Goal: Task Accomplishment & Management: Manage account settings

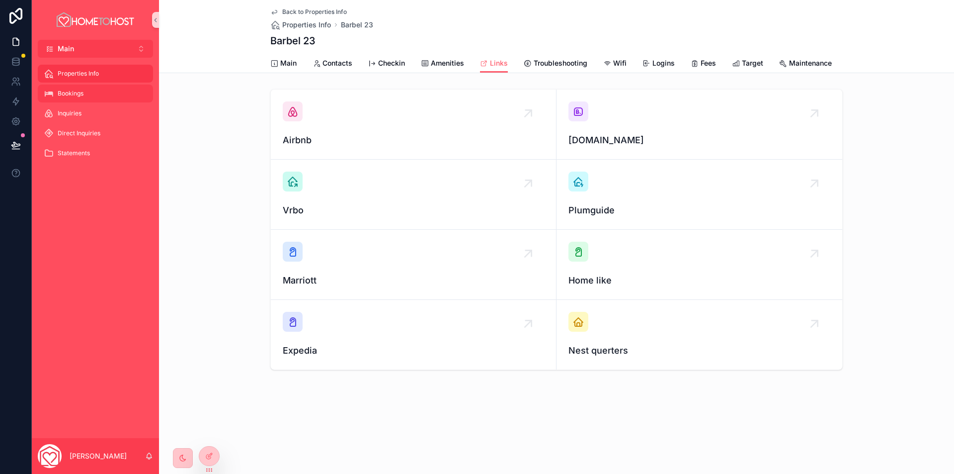
click at [91, 94] on div "Bookings" at bounding box center [95, 93] width 103 height 16
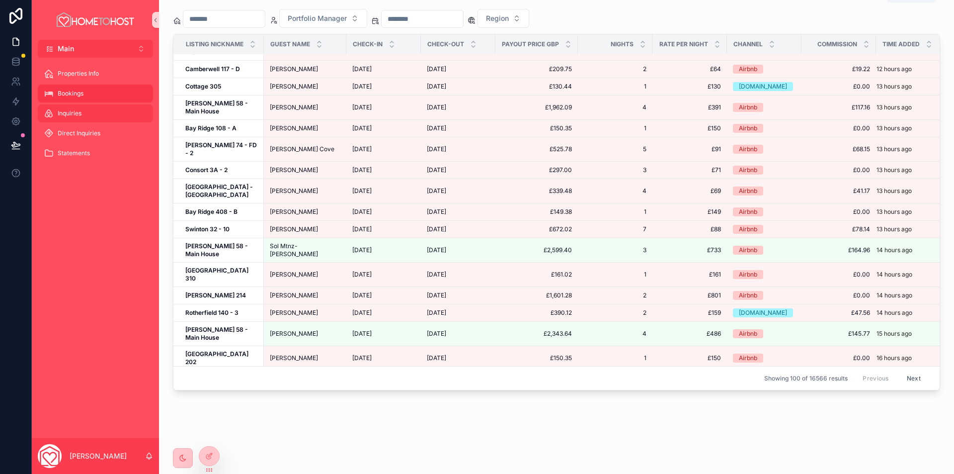
scroll to position [497, 0]
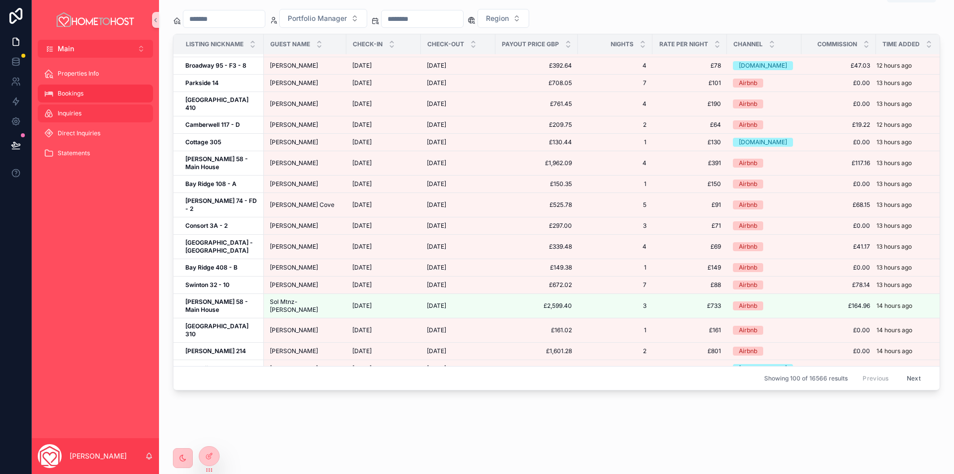
click at [85, 111] on div "Inquiries" at bounding box center [95, 113] width 103 height 16
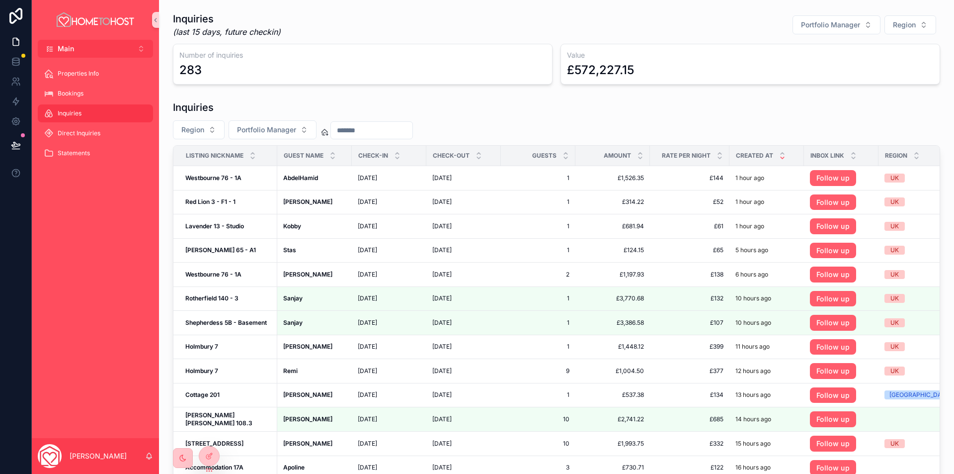
click at [403, 130] on input "scrollable content" at bounding box center [372, 130] width 82 height 14
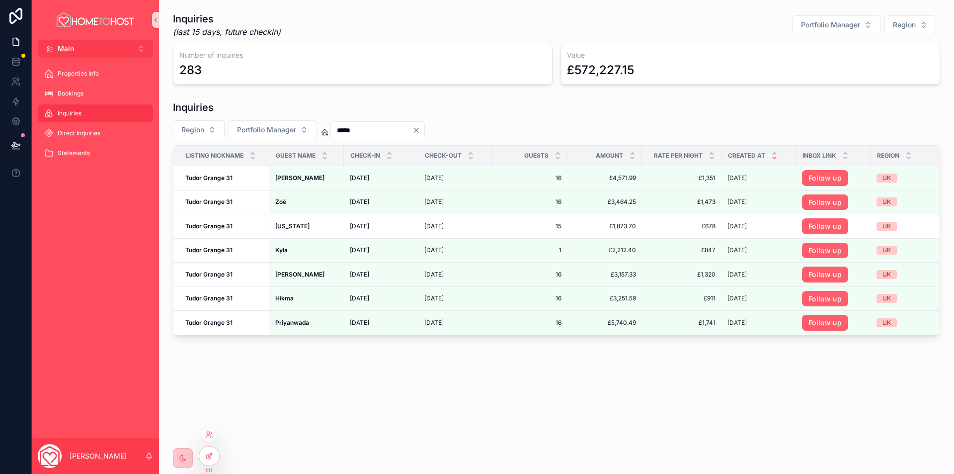
type input "*****"
click at [209, 456] on icon at bounding box center [209, 456] width 8 height 8
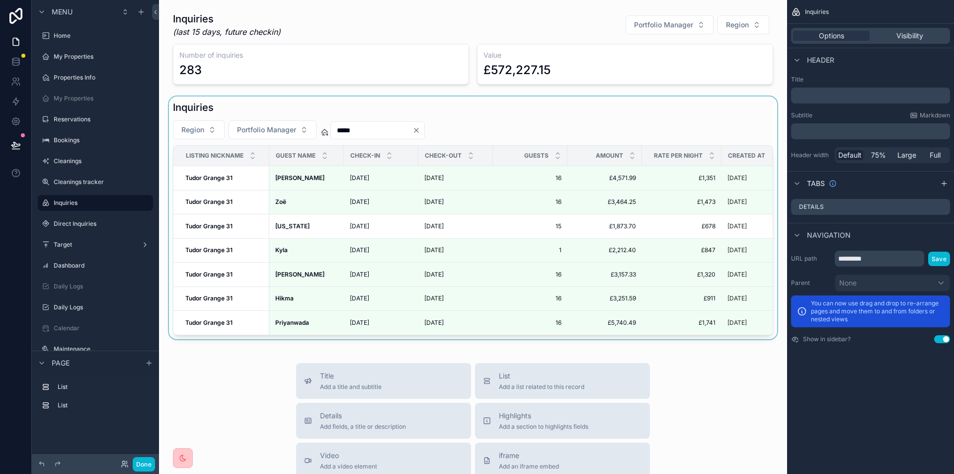
click at [520, 141] on div "scrollable content" at bounding box center [473, 217] width 612 height 243
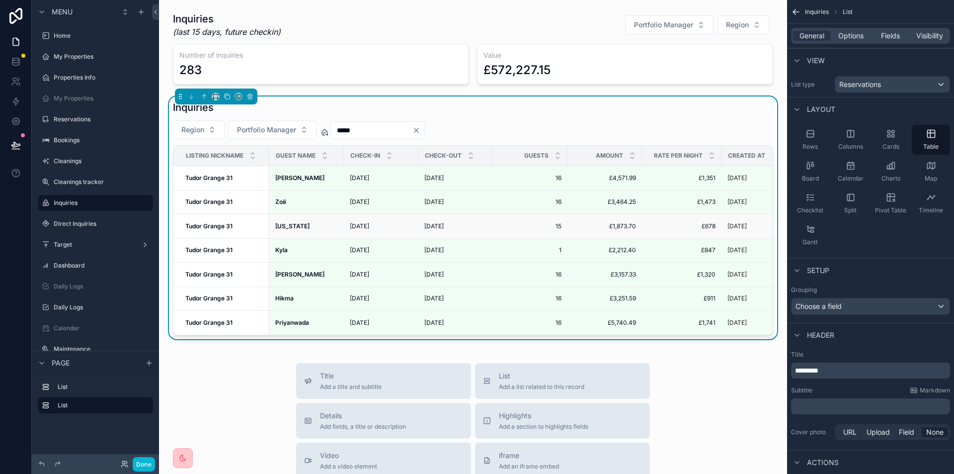
scroll to position [0, 248]
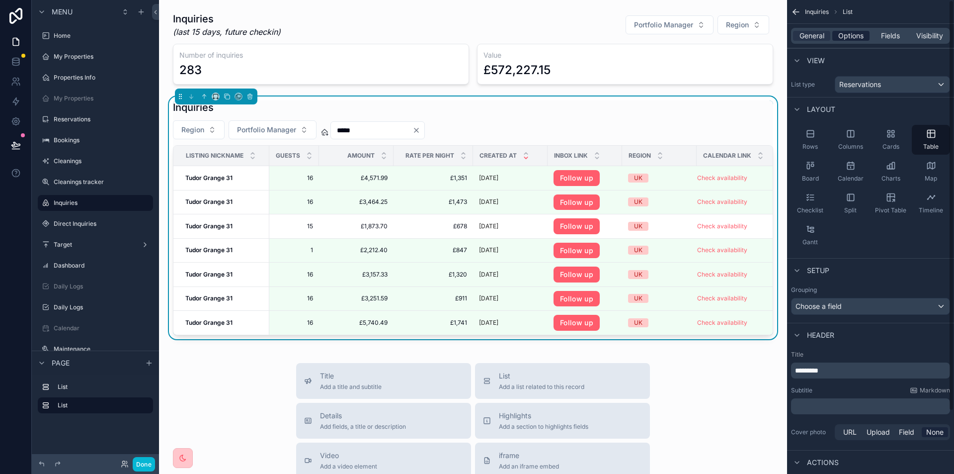
click at [844, 38] on span "Options" at bounding box center [850, 36] width 25 height 10
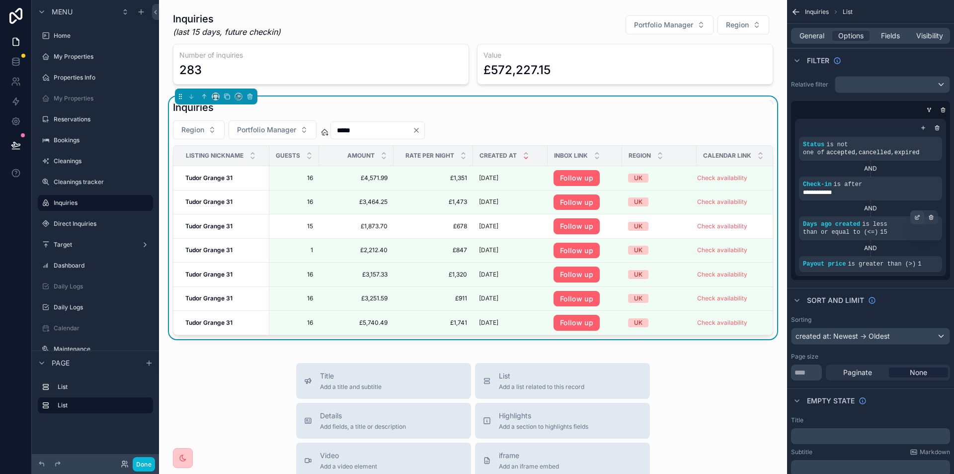
click at [915, 218] on icon "scrollable content" at bounding box center [916, 217] width 3 height 3
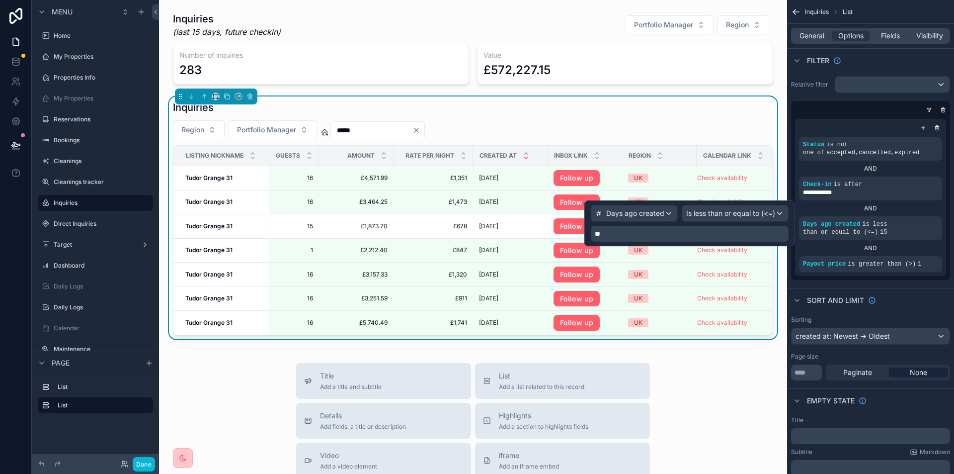
click at [659, 231] on p "**" at bounding box center [691, 234] width 192 height 10
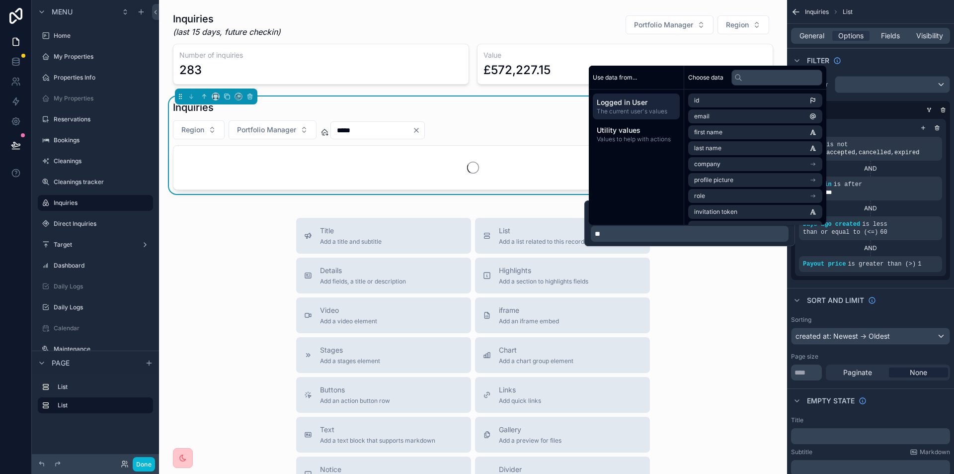
click at [746, 338] on div "Title Add a title and subtitle List Add a list related to this record Details A…" at bounding box center [473, 395] width 612 height 354
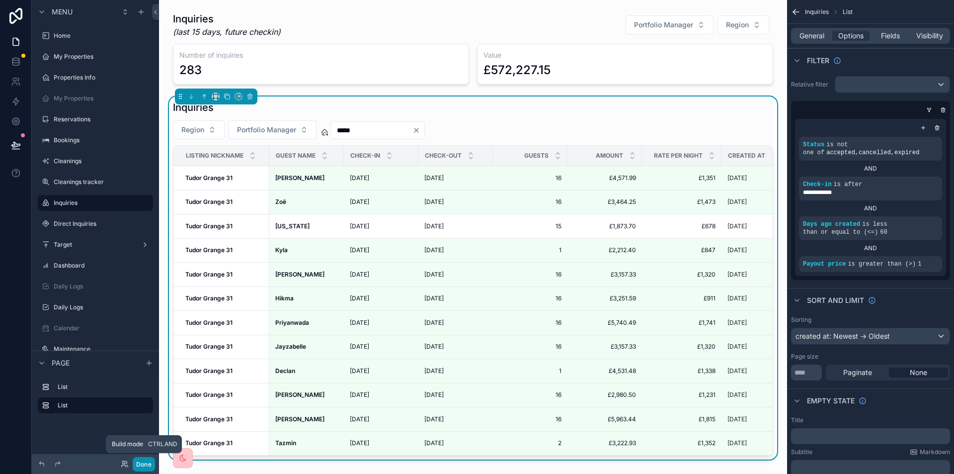
click at [143, 462] on font "Done" at bounding box center [143, 463] width 15 height 7
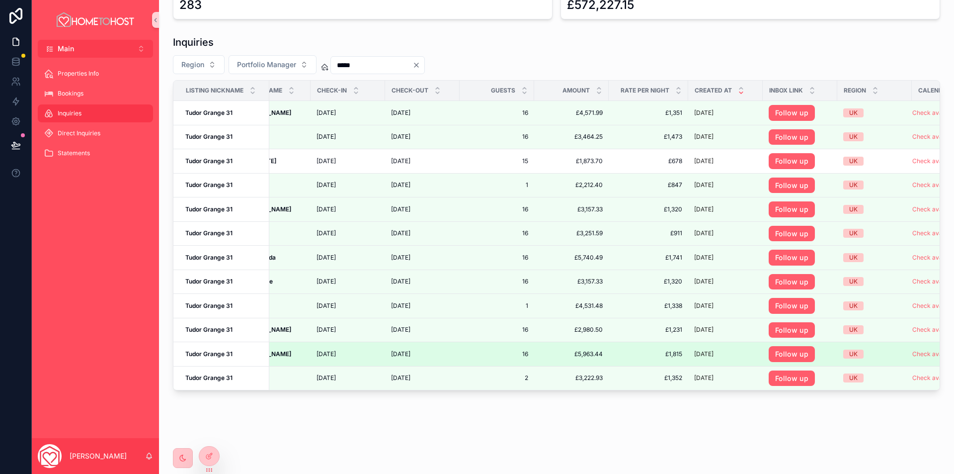
scroll to position [0, 0]
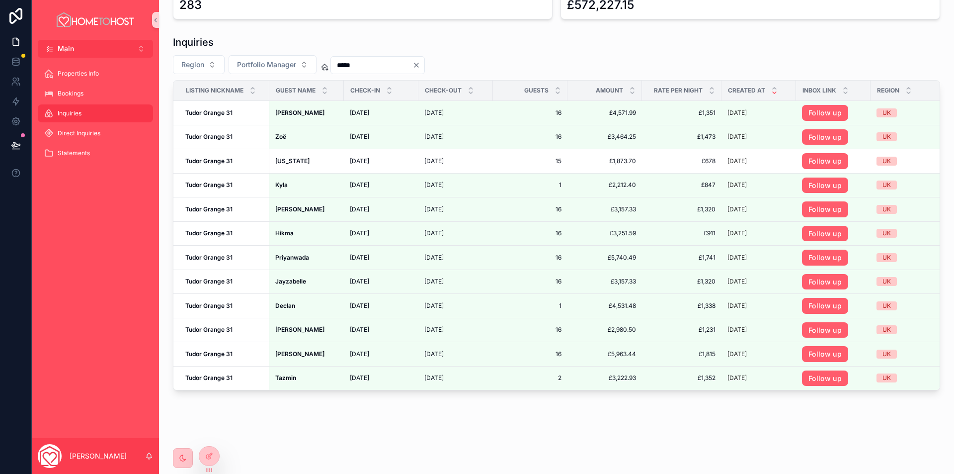
drag, startPoint x: 164, startPoint y: 47, endPoint x: 935, endPoint y: 381, distance: 840.7
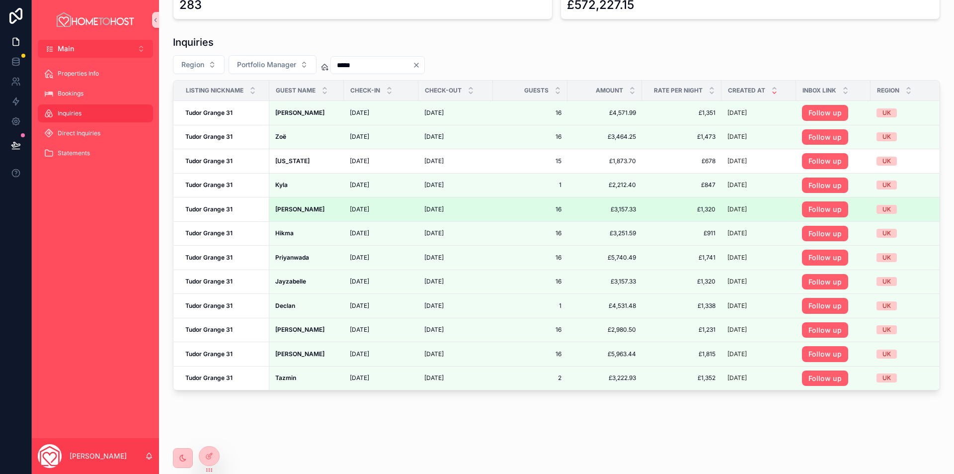
scroll to position [0, 94]
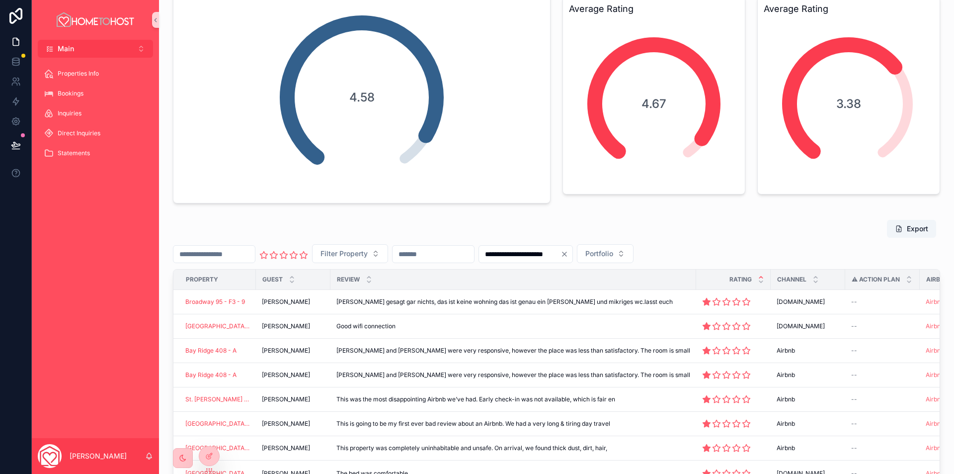
scroll to position [185, 0]
